Goal: Information Seeking & Learning: Learn about a topic

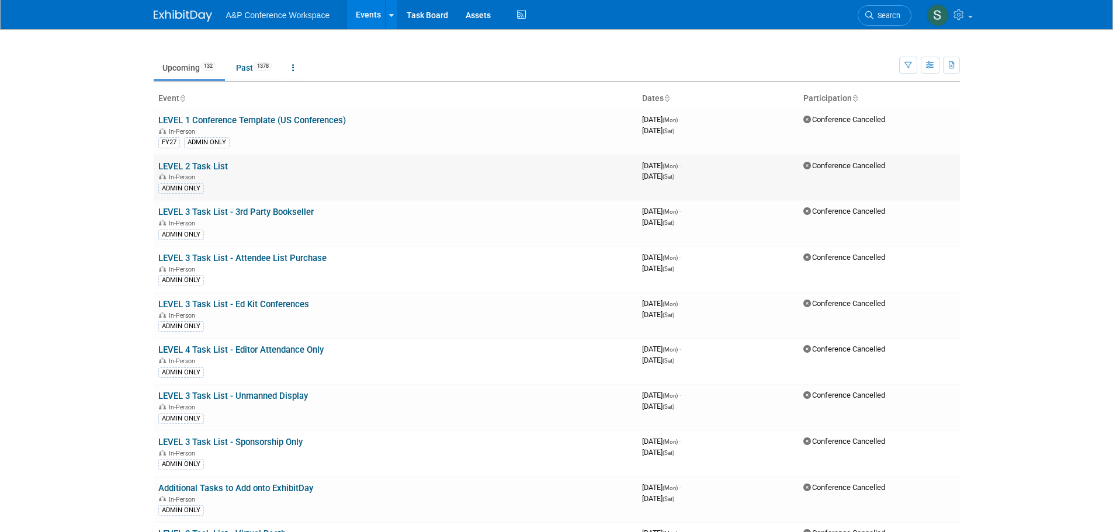
scroll to position [5014, 0]
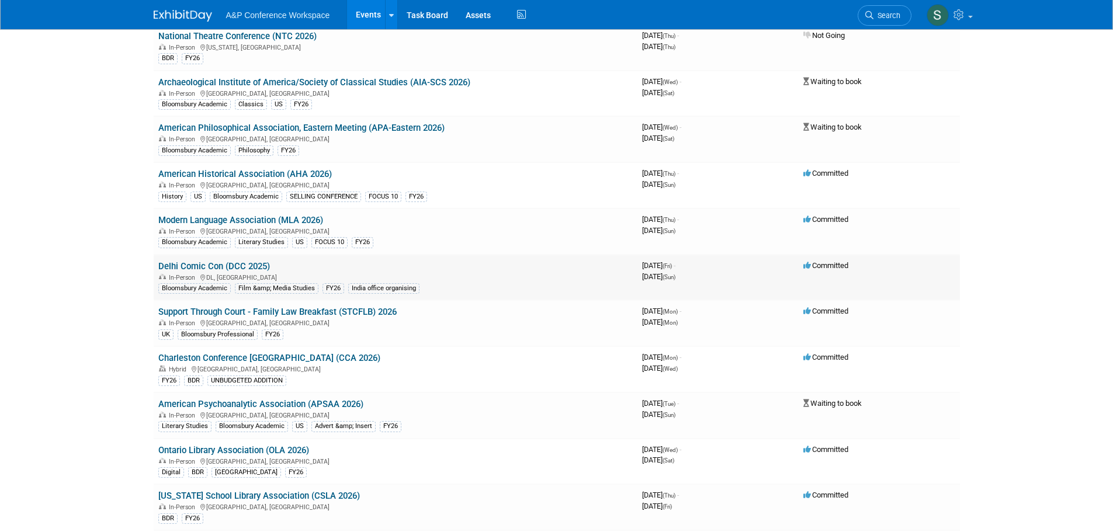
click at [240, 256] on td "Delhi Comic Con (DCC 2025) In-Person DL, [GEOGRAPHIC_DATA] Bloomsbury Academic …" at bounding box center [396, 278] width 484 height 46
click at [243, 266] on link "Delhi Comic Con (DCC 2025)" at bounding box center [214, 266] width 112 height 11
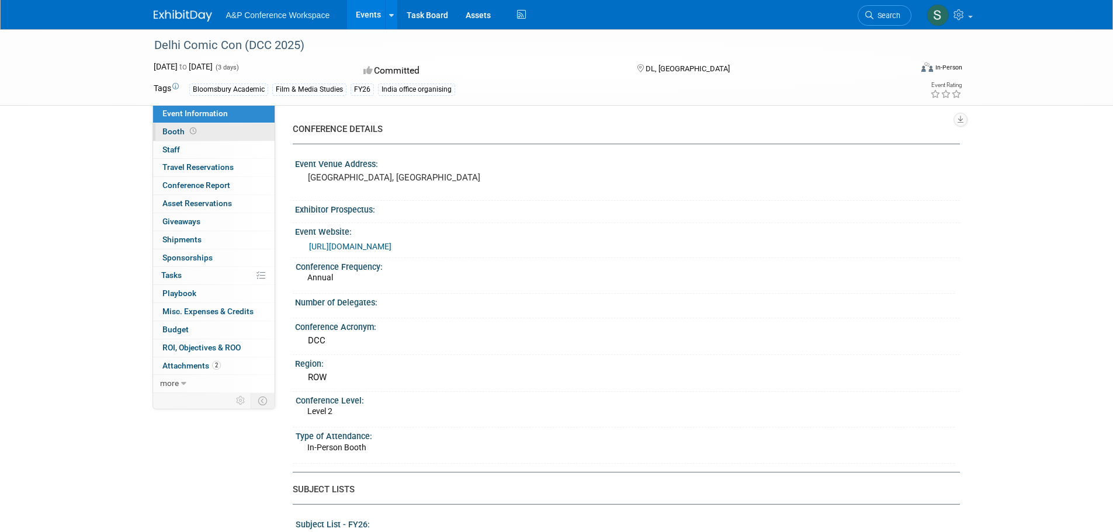
click at [218, 134] on link "Booth" at bounding box center [214, 132] width 122 height 18
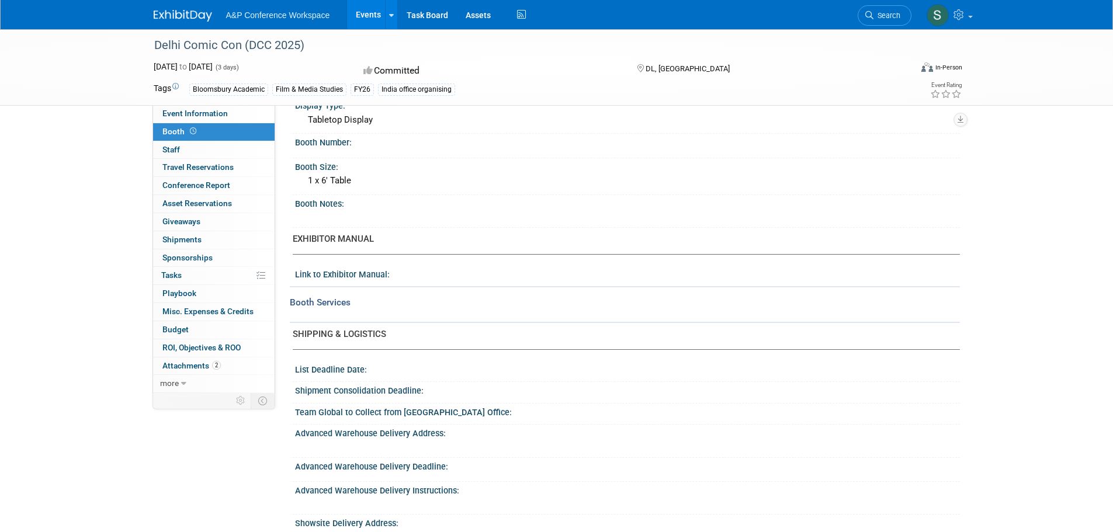
scroll to position [175, 0]
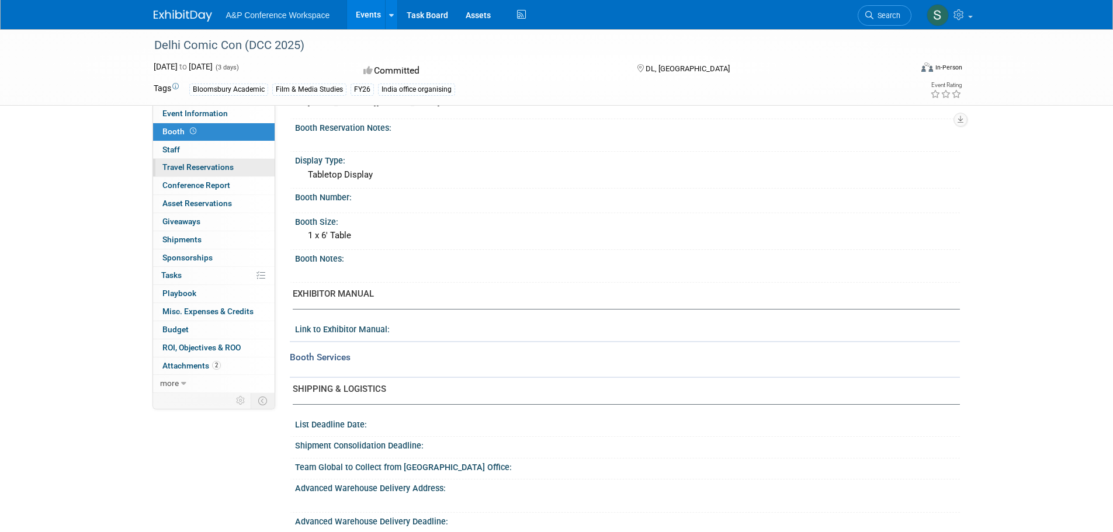
click at [182, 167] on span "Travel Reservations 0" at bounding box center [197, 166] width 71 height 9
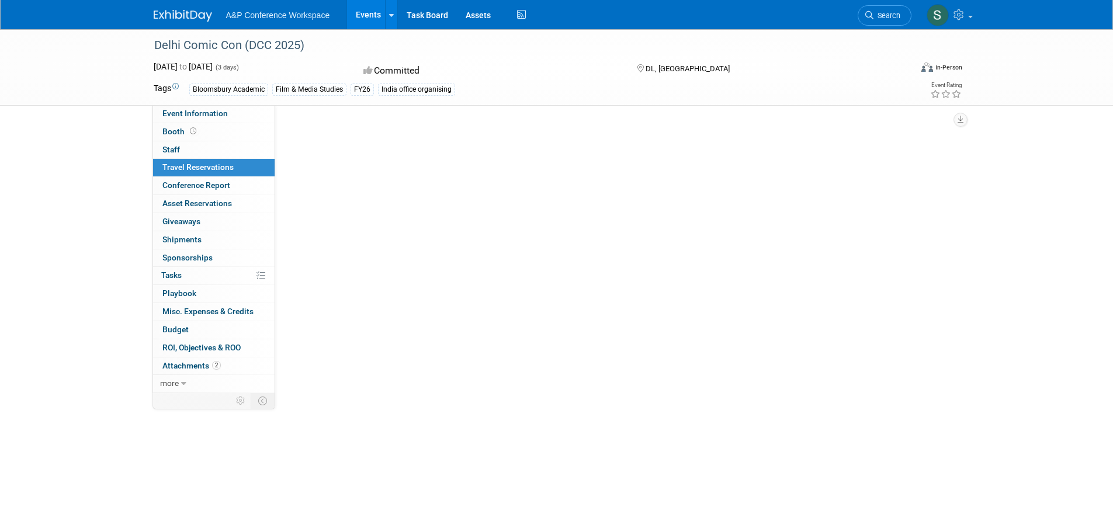
scroll to position [0, 0]
click at [191, 184] on span "Conference Report" at bounding box center [196, 185] width 68 height 9
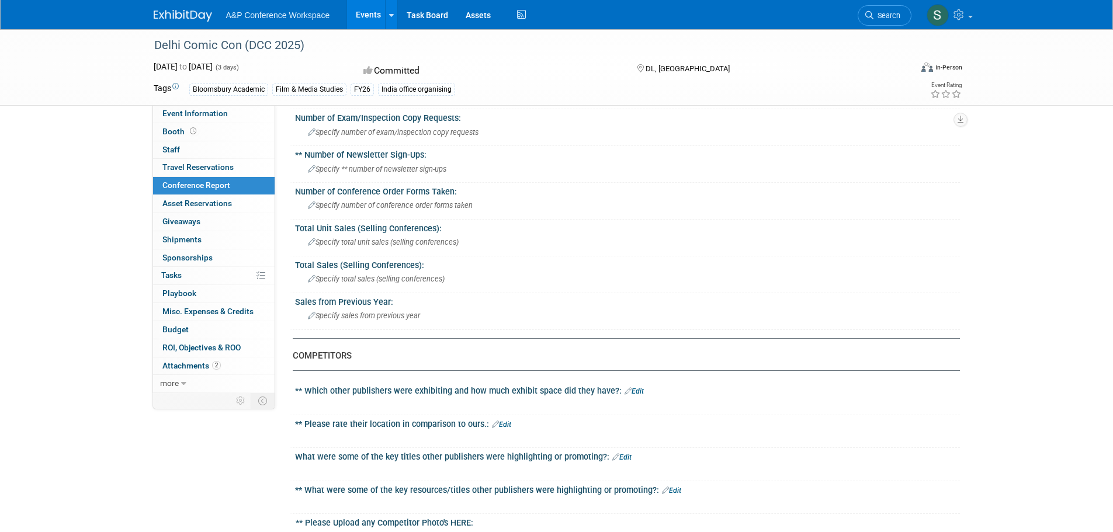
scroll to position [292, 0]
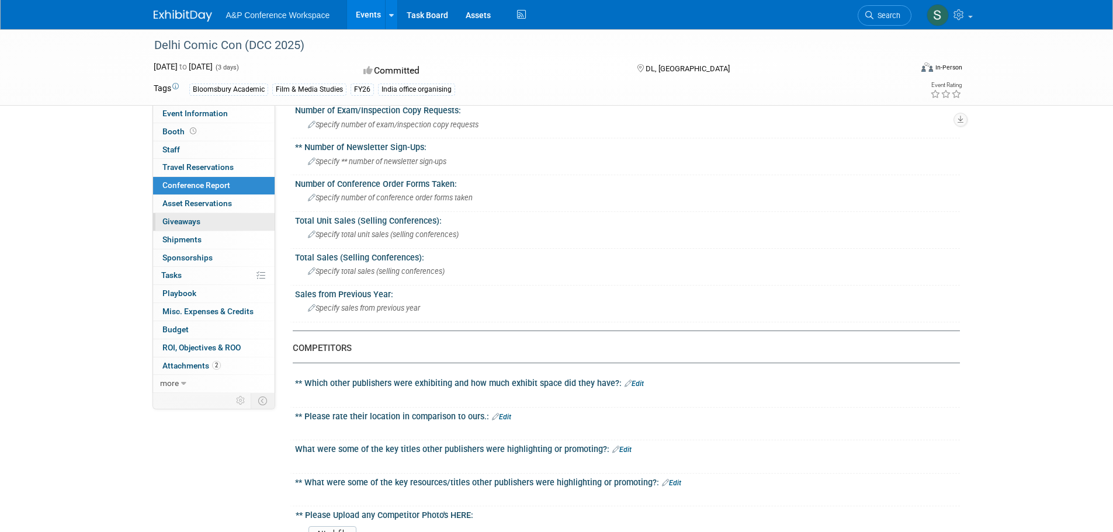
click at [185, 229] on link "0 Giveaways 0" at bounding box center [214, 222] width 122 height 18
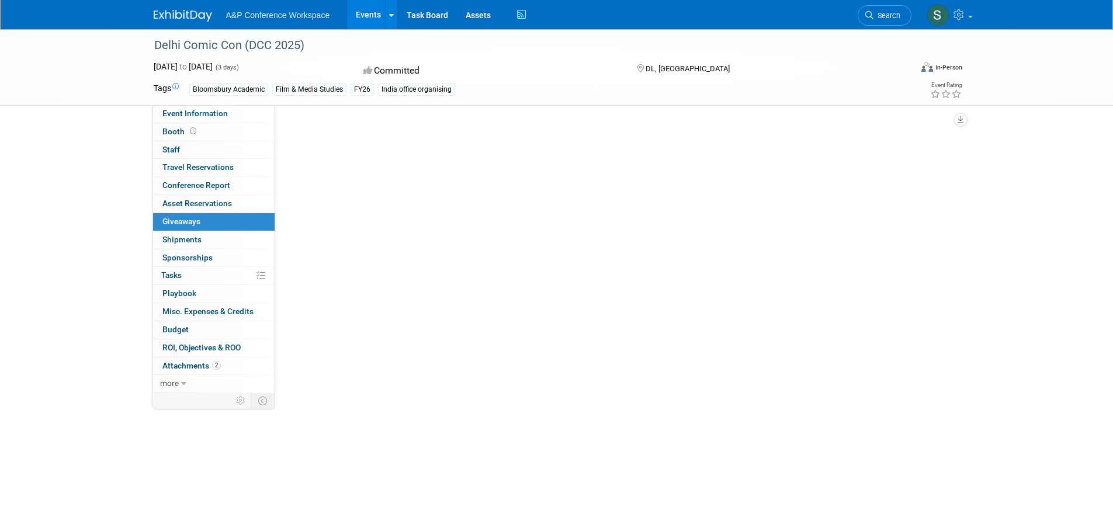
scroll to position [0, 0]
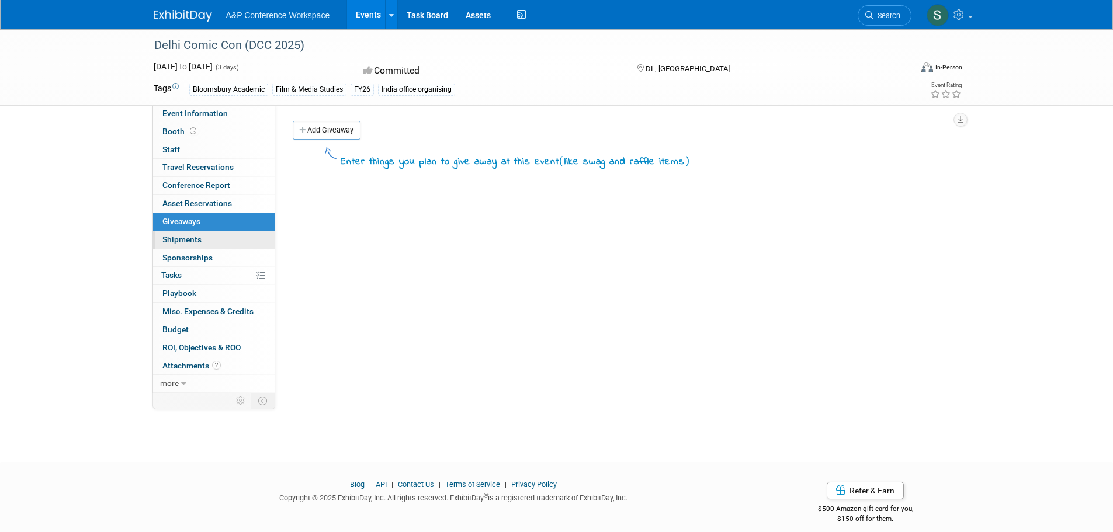
click at [185, 245] on link "0 Shipments 0" at bounding box center [214, 240] width 122 height 18
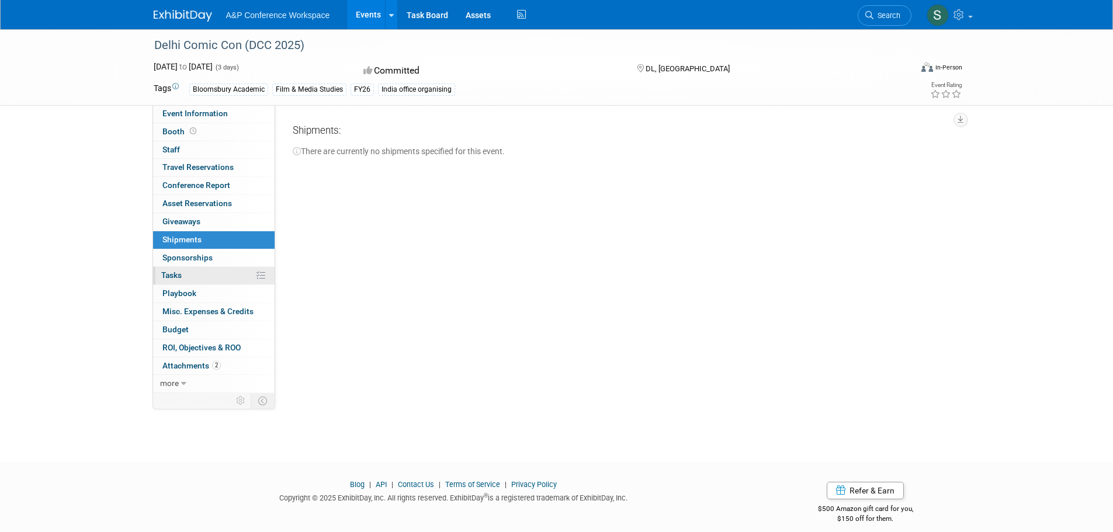
click at [177, 272] on span "Tasks 0%" at bounding box center [171, 274] width 20 height 9
